Goal: Task Accomplishment & Management: Use online tool/utility

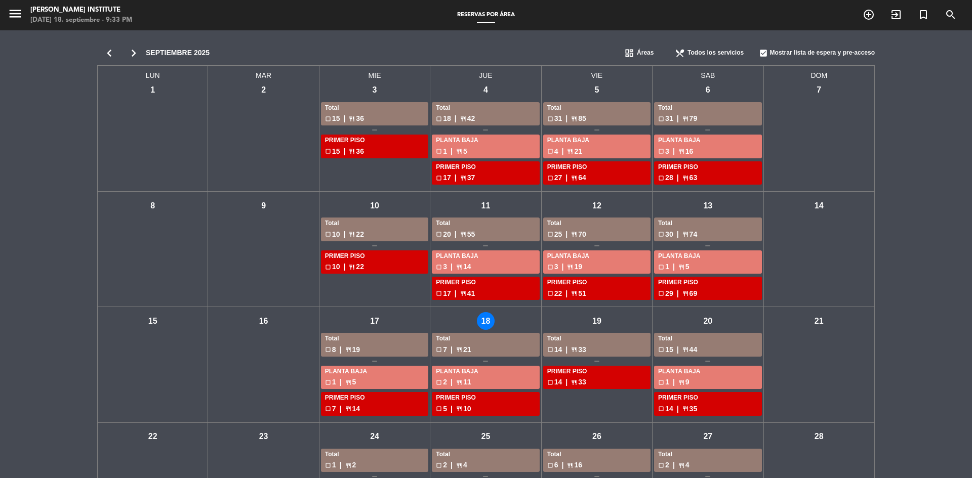
scroll to position [139, 0]
click at [481, 323] on div "jue - 18" at bounding box center [486, 321] width 18 height 18
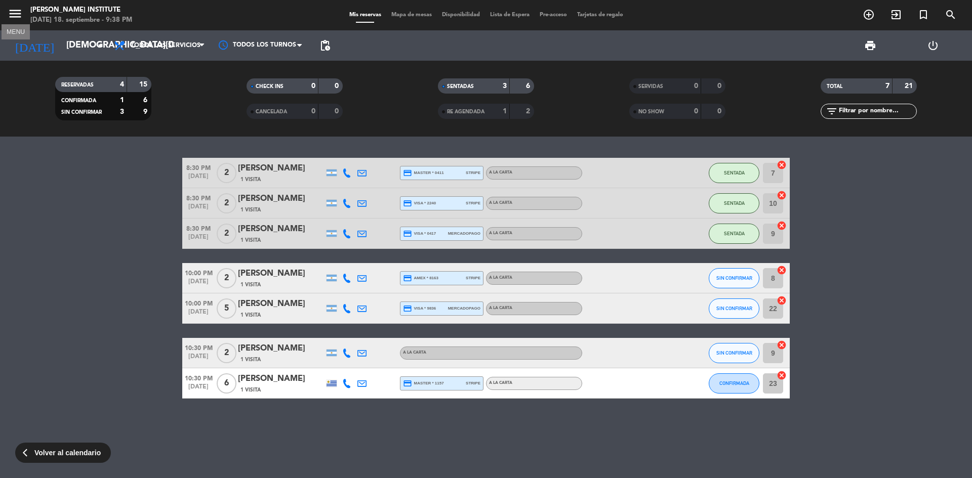
click at [15, 9] on icon "menu" at bounding box center [15, 13] width 15 height 15
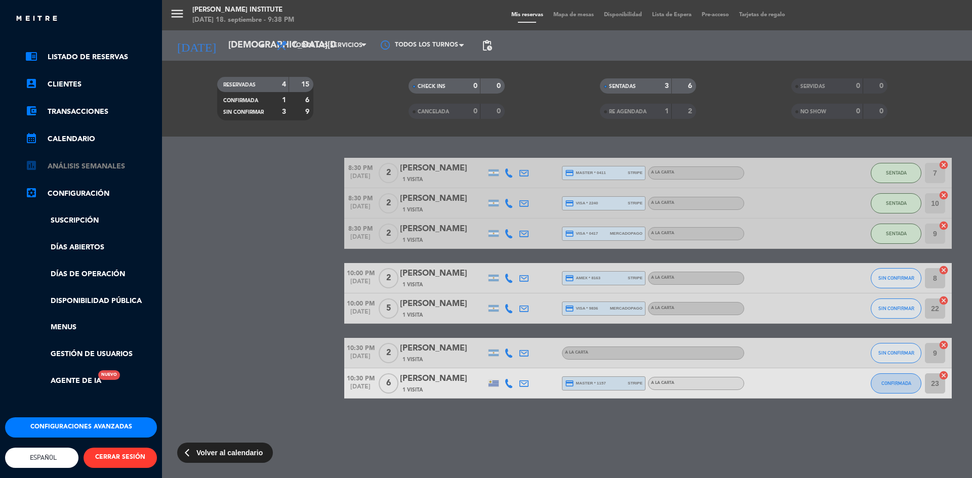
scroll to position [44, 0]
click at [77, 133] on link "calendar_month Calendario" at bounding box center [91, 139] width 132 height 12
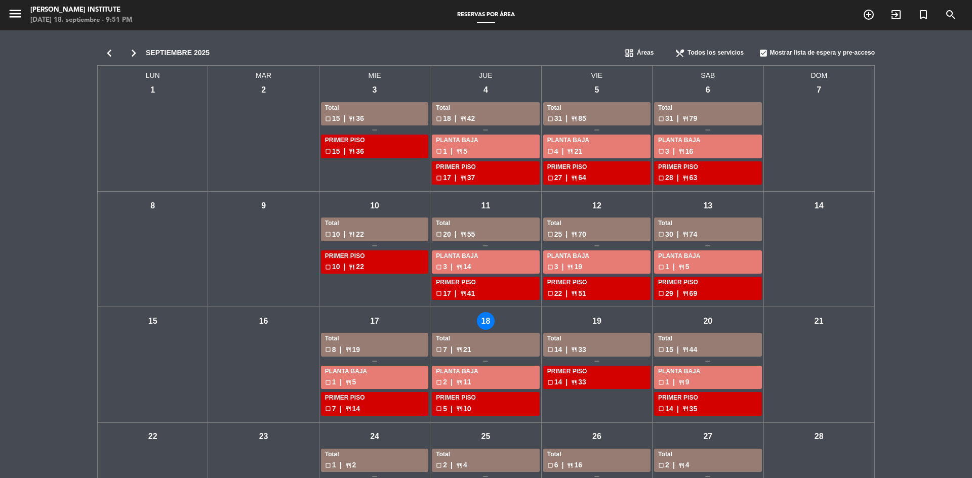
click at [488, 324] on div "jue - 18" at bounding box center [486, 321] width 18 height 18
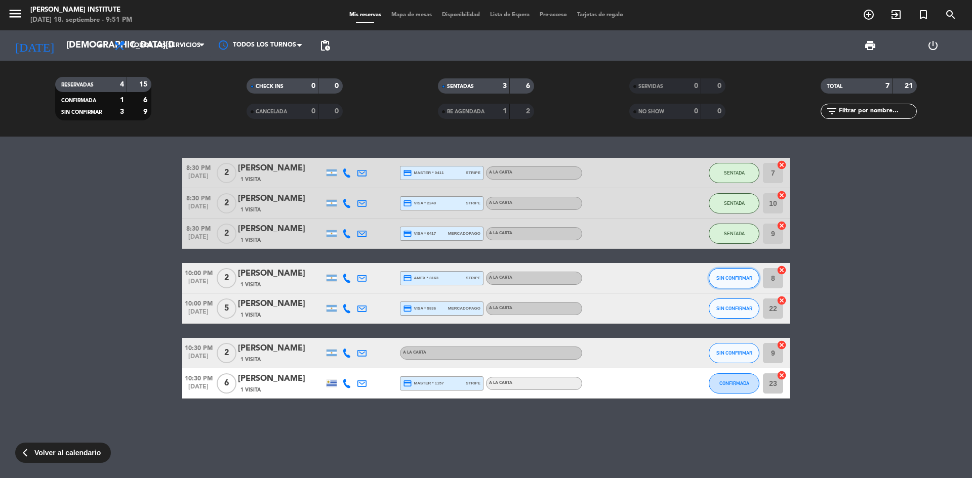
click at [742, 280] on span "SIN CONFIRMAR" at bounding box center [734, 278] width 36 height 6
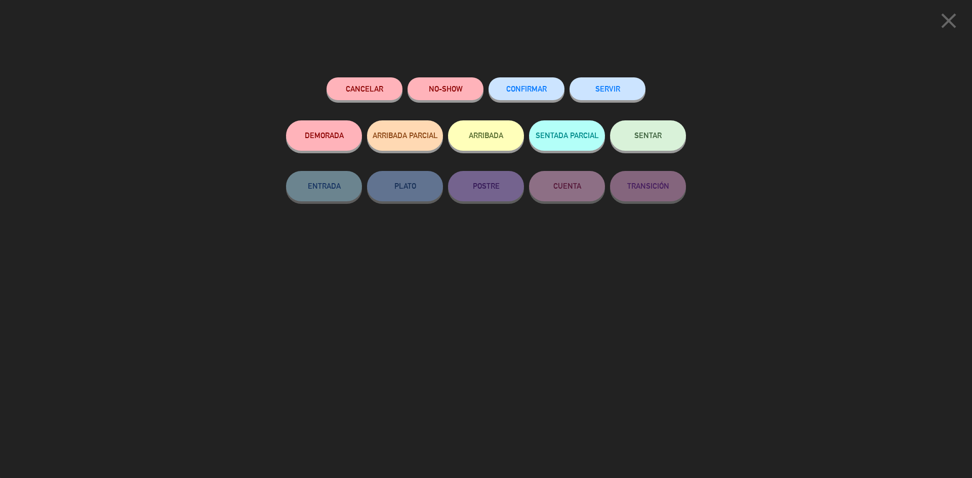
click at [649, 149] on button "SENTAR" at bounding box center [648, 135] width 76 height 30
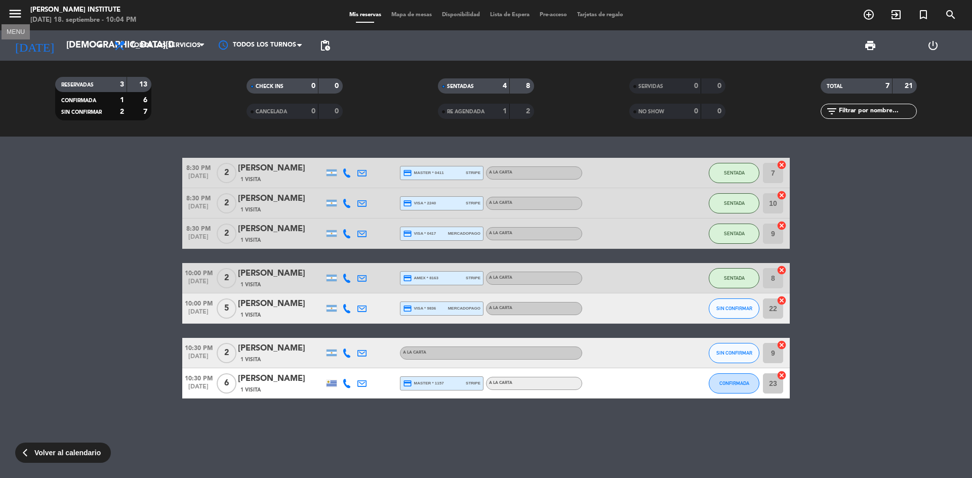
click at [19, 23] on button "menu" at bounding box center [15, 15] width 15 height 19
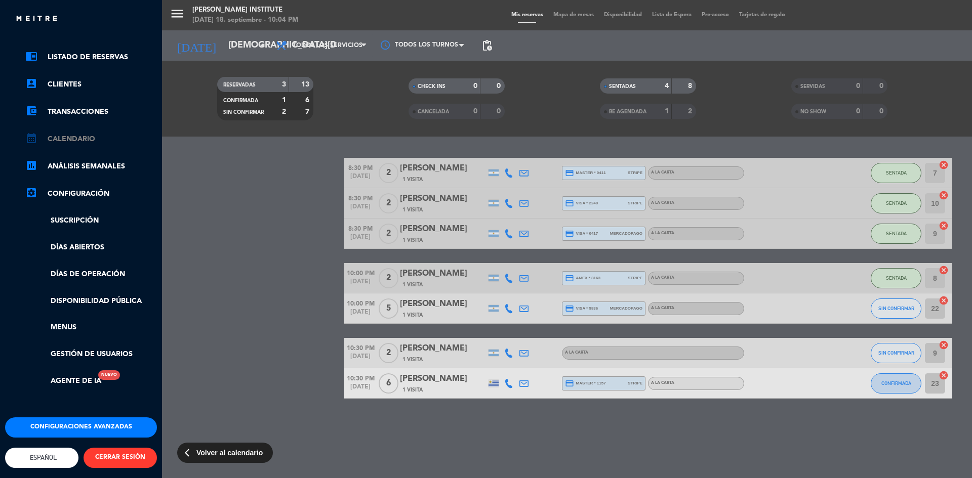
click at [60, 133] on link "calendar_month Calendario" at bounding box center [91, 139] width 132 height 12
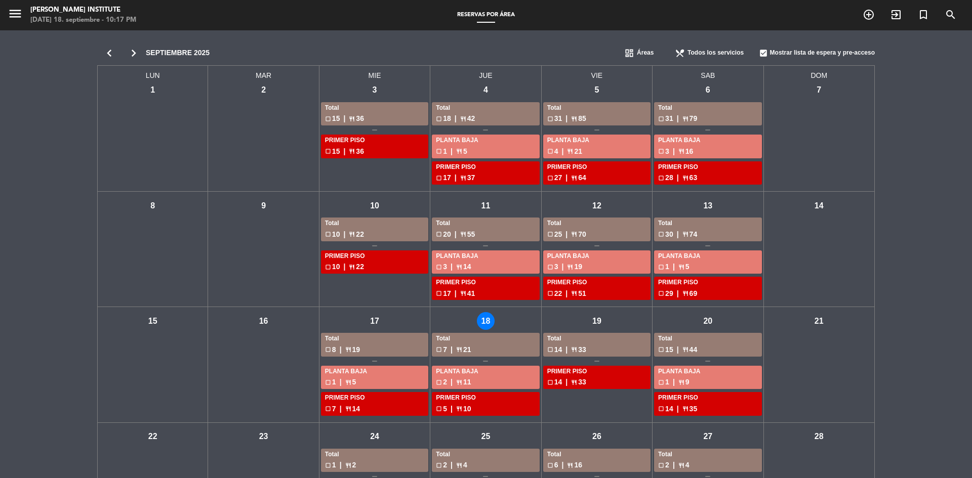
click at [479, 326] on div "jue - 18" at bounding box center [486, 321] width 18 height 18
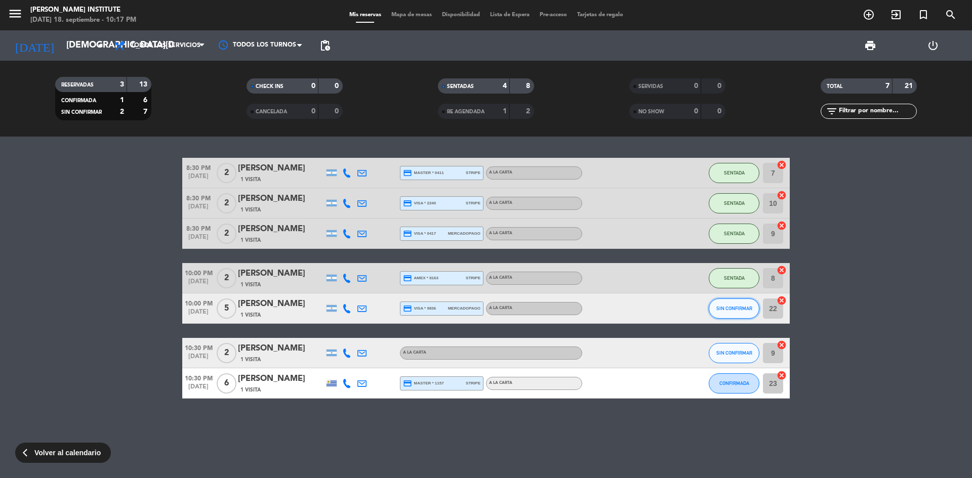
click at [734, 306] on span "SIN CONFIRMAR" at bounding box center [734, 309] width 36 height 6
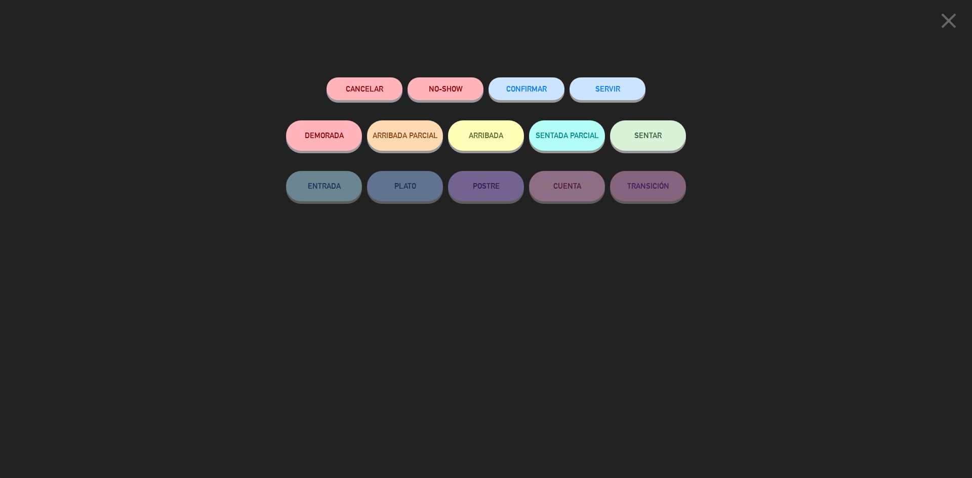
click at [670, 145] on button "SENTAR" at bounding box center [648, 135] width 76 height 30
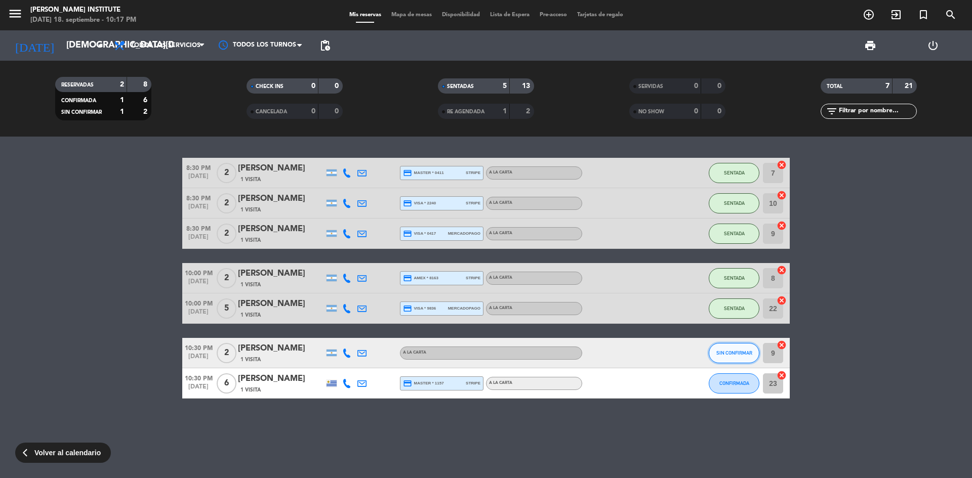
click at [724, 355] on span "SIN CONFIRMAR" at bounding box center [734, 353] width 36 height 6
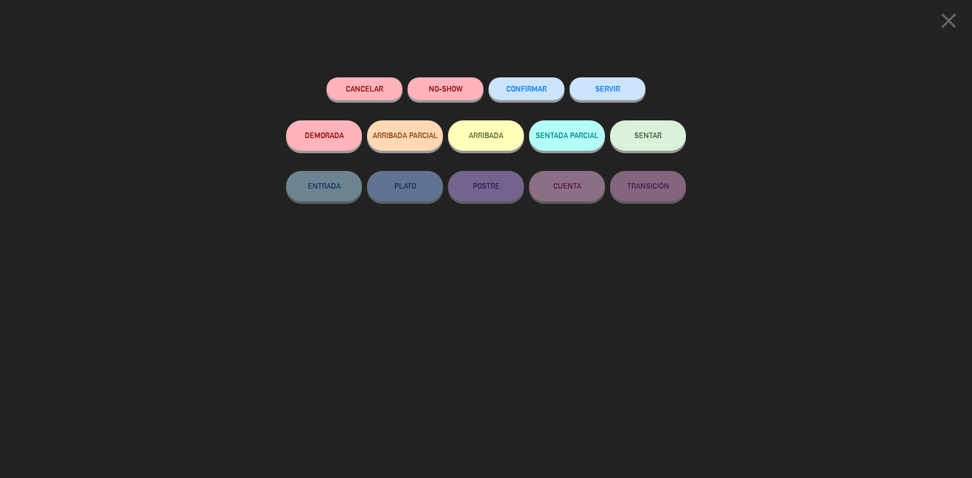
click at [661, 144] on button "SENTAR" at bounding box center [648, 135] width 76 height 30
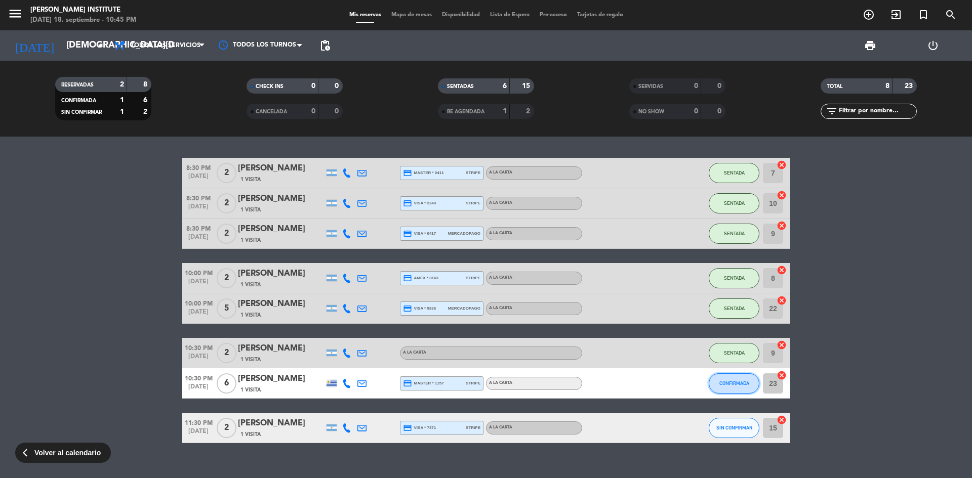
click at [735, 383] on span "CONFIRMADA" at bounding box center [734, 384] width 30 height 6
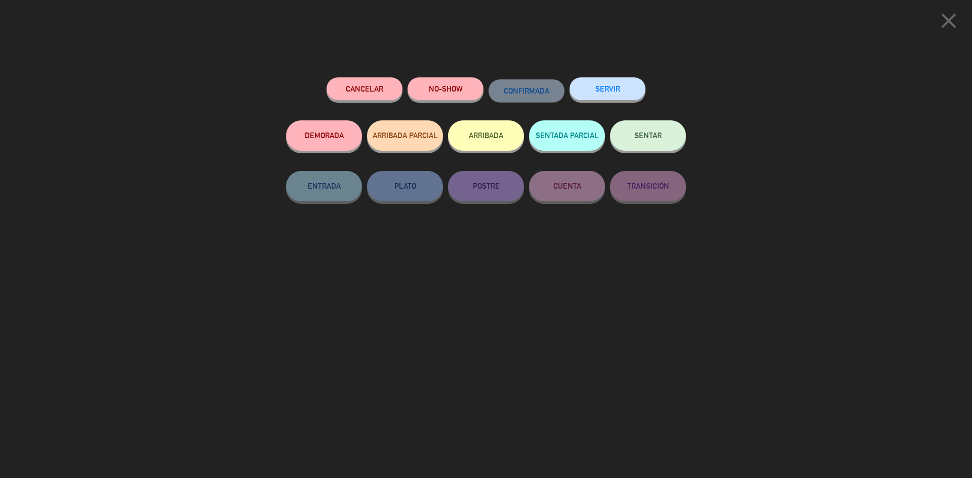
click at [636, 137] on span "SENTAR" at bounding box center [647, 135] width 27 height 9
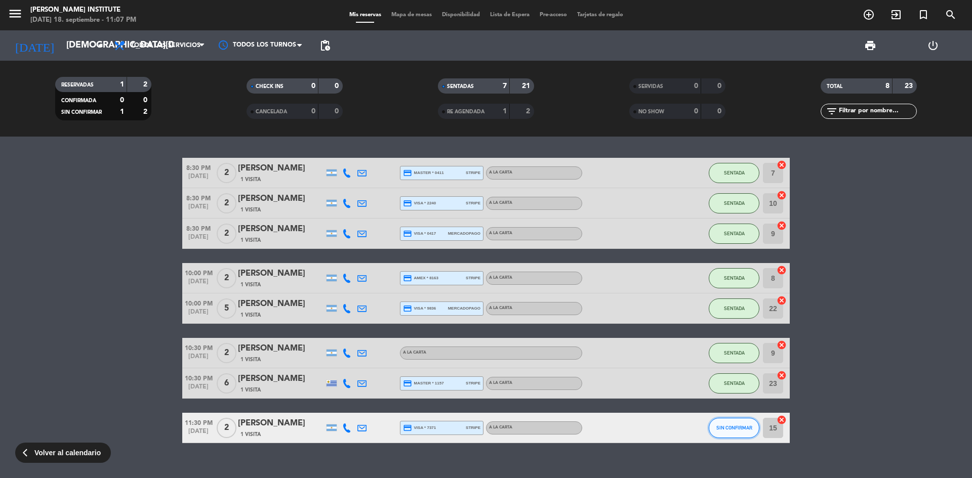
click at [733, 425] on span "SIN CONFIRMAR" at bounding box center [734, 428] width 36 height 6
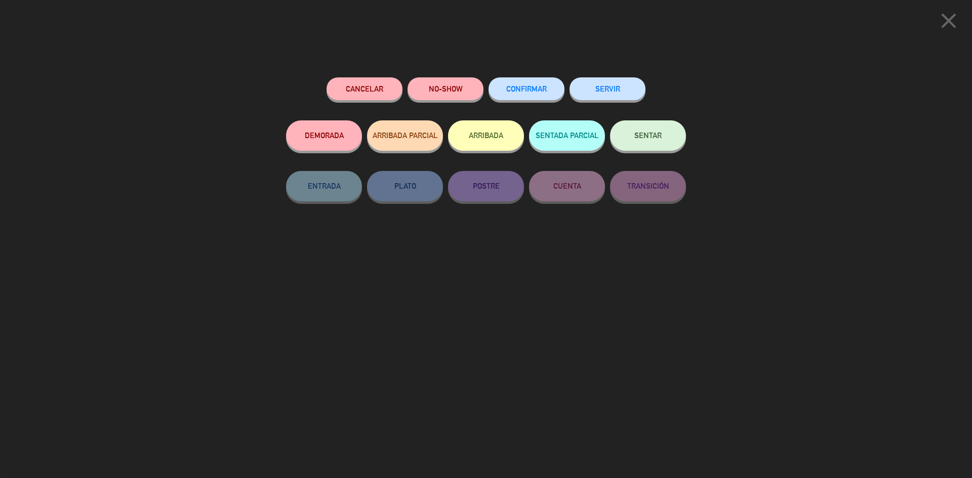
click at [644, 145] on button "SENTAR" at bounding box center [648, 135] width 76 height 30
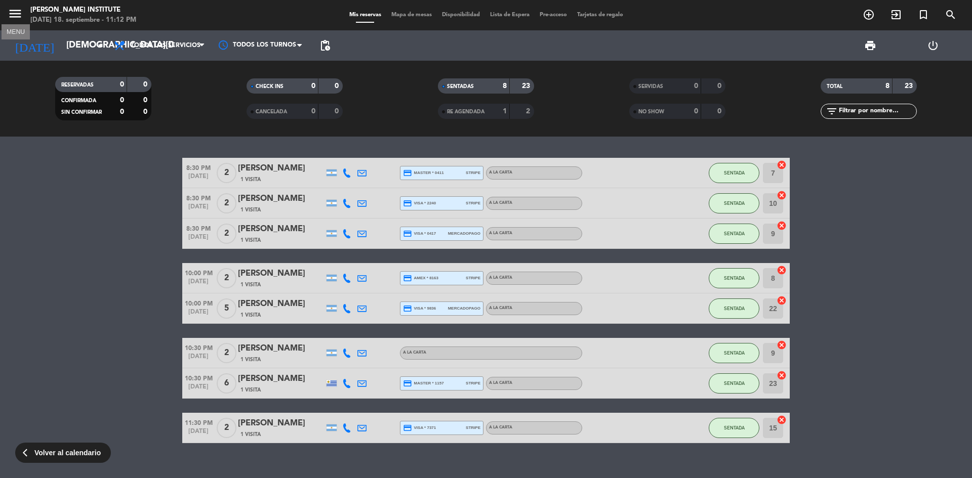
click at [16, 12] on icon "menu" at bounding box center [15, 13] width 15 height 15
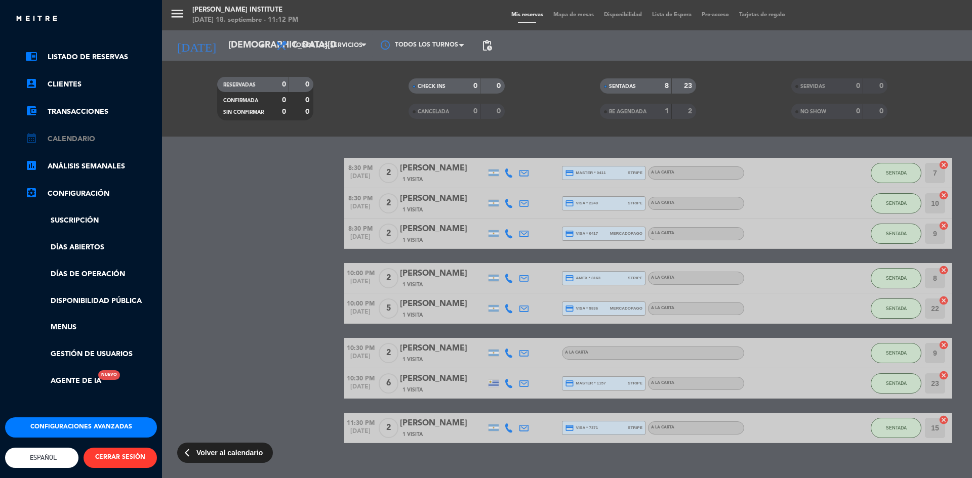
click at [78, 133] on link "calendar_month Calendario" at bounding box center [91, 139] width 132 height 12
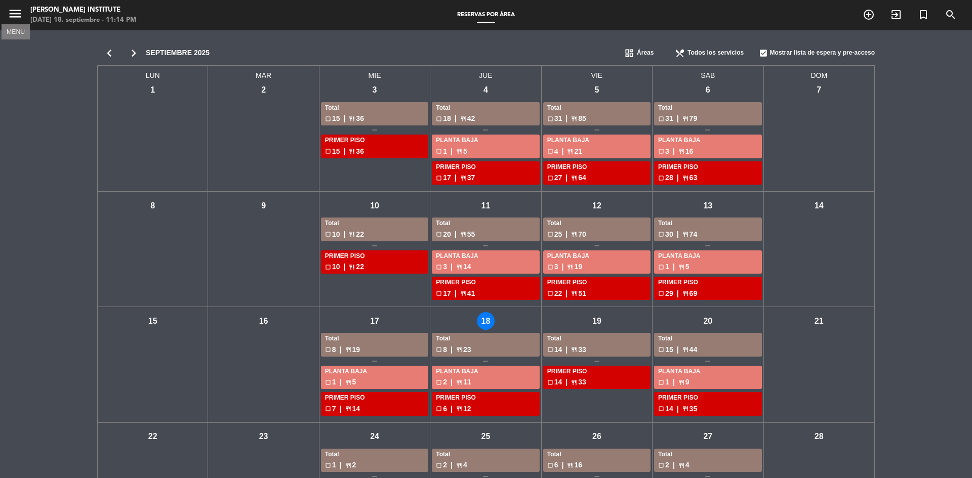
click at [12, 21] on icon "menu" at bounding box center [15, 13] width 15 height 15
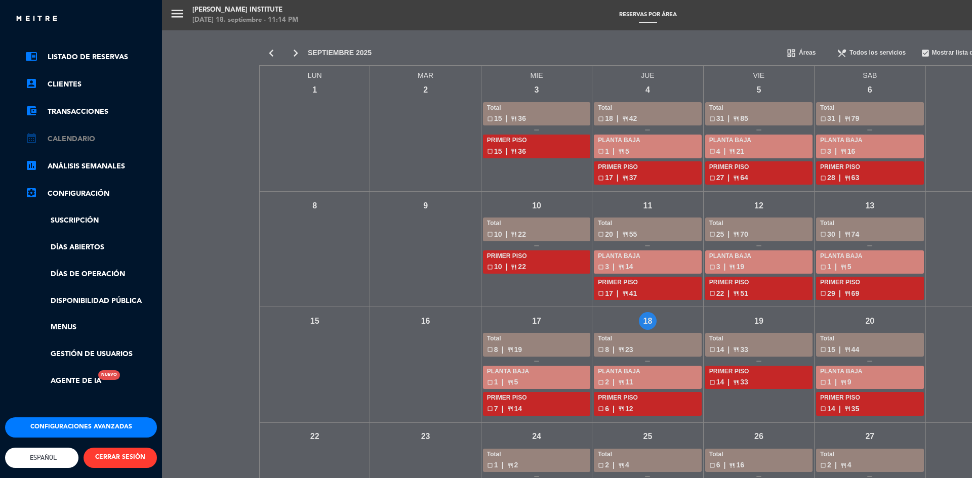
click at [80, 133] on link "calendar_month Calendario" at bounding box center [91, 139] width 132 height 12
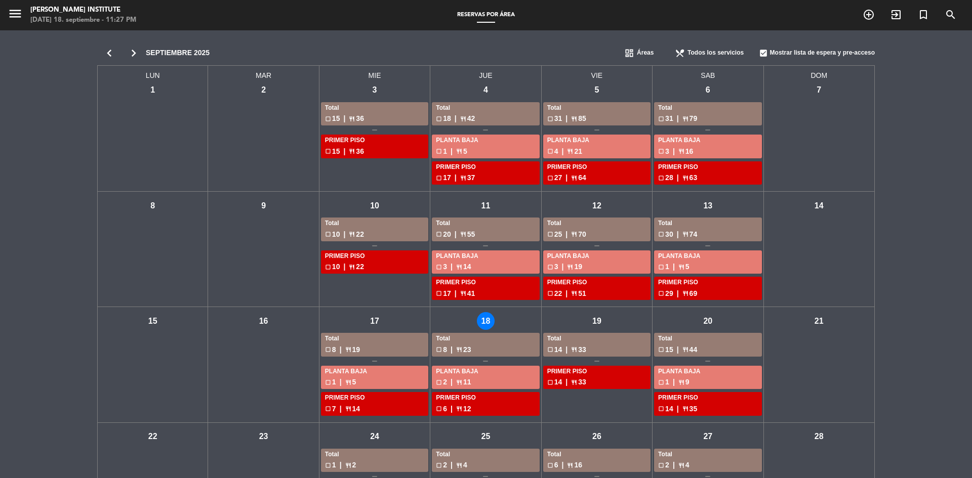
click at [483, 321] on div "jue - 18" at bounding box center [486, 321] width 18 height 18
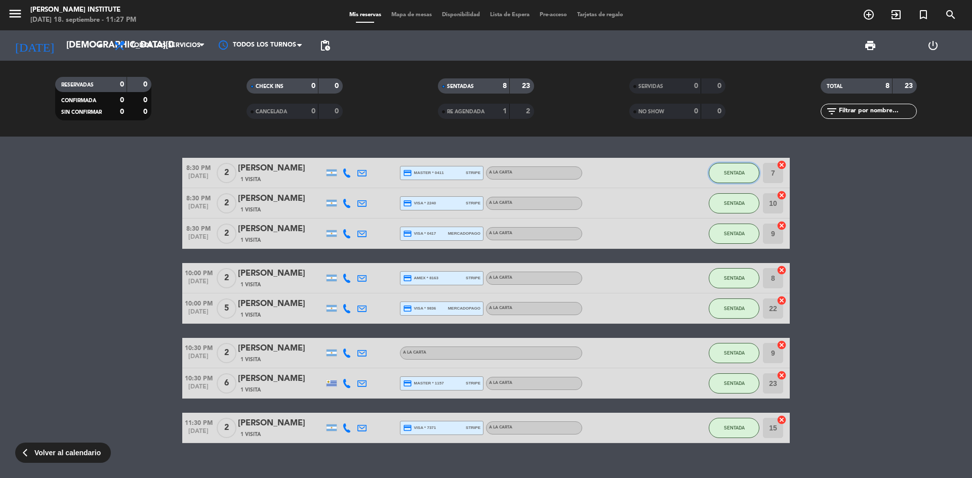
click at [726, 168] on button "SENTADA" at bounding box center [733, 173] width 51 height 20
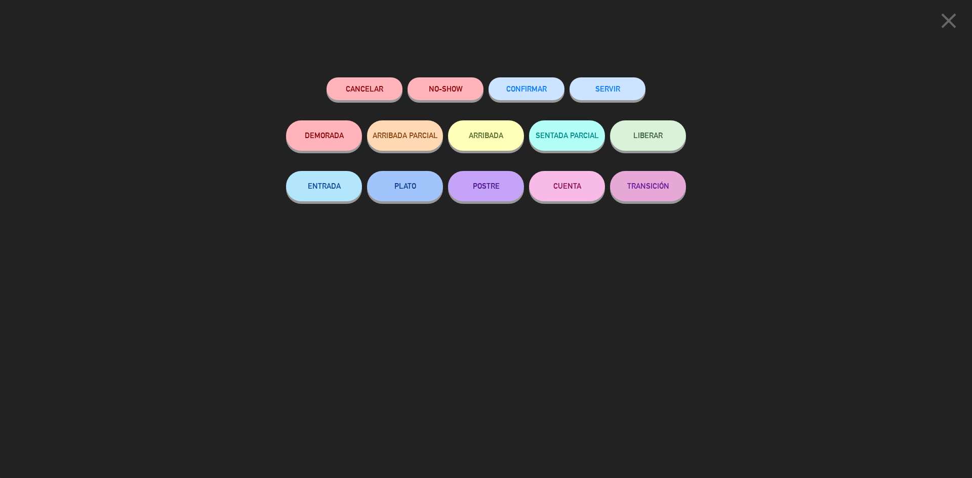
click at [598, 85] on button "SERVIR" at bounding box center [607, 88] width 76 height 23
